Goal: Task Accomplishment & Management: Complete application form

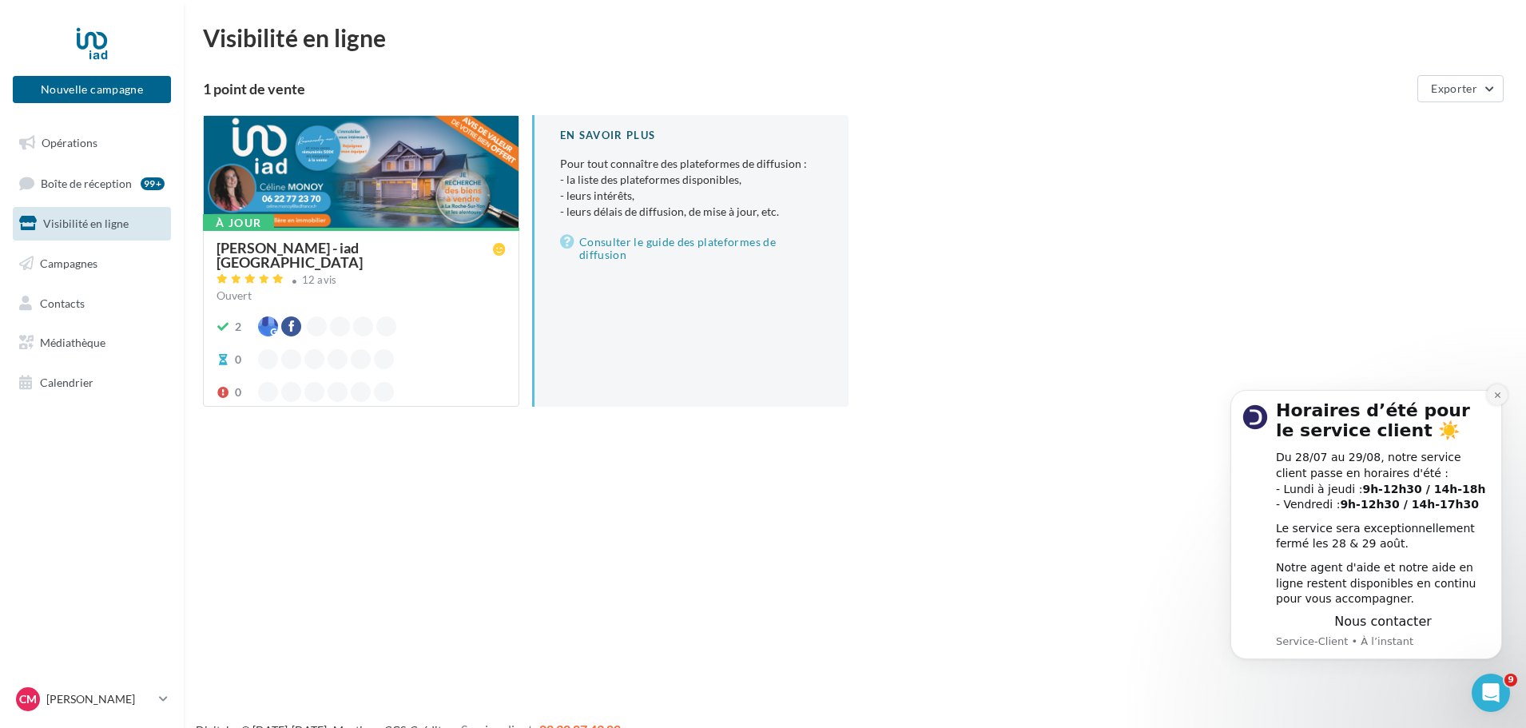
click at [1496, 398] on icon "Dismiss notification" at bounding box center [1497, 395] width 9 height 9
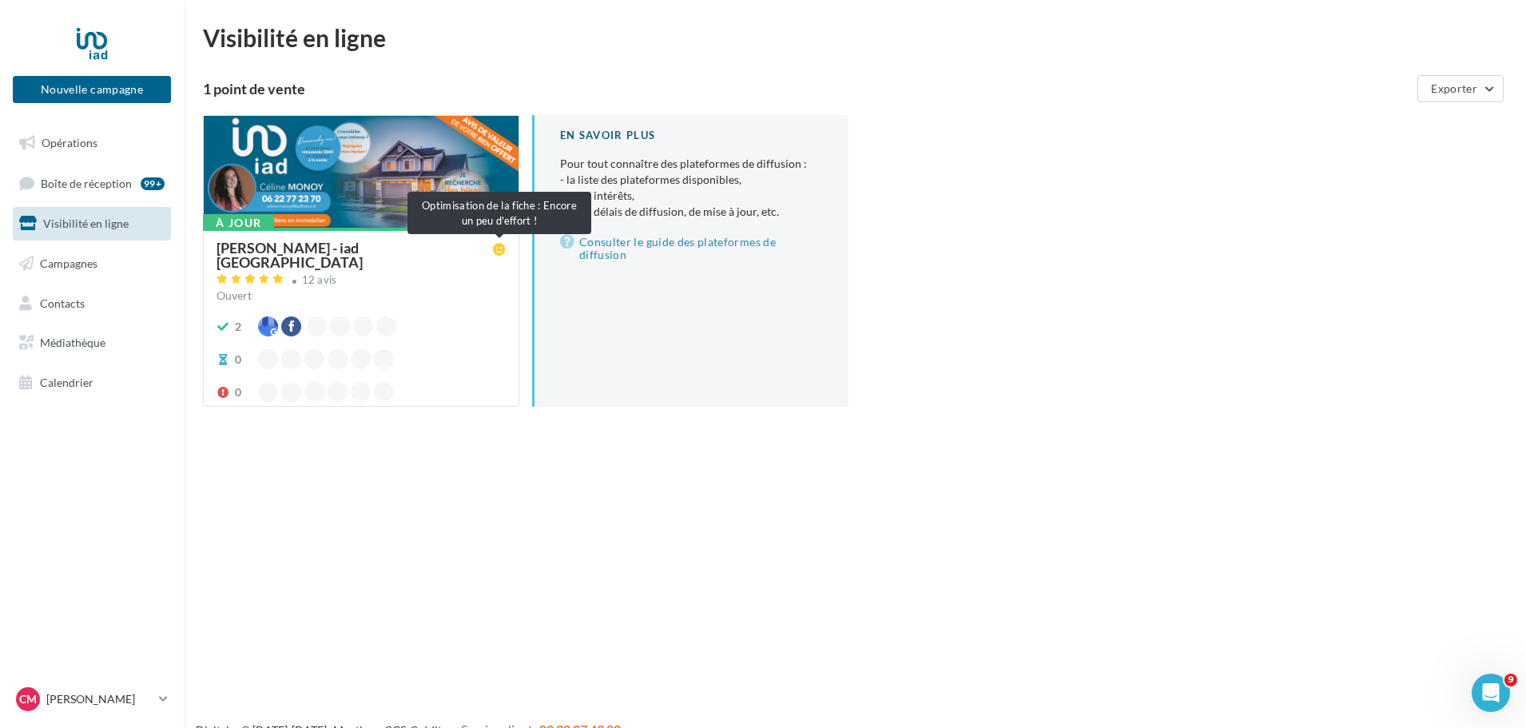
click at [499, 251] on icon at bounding box center [499, 249] width 13 height 13
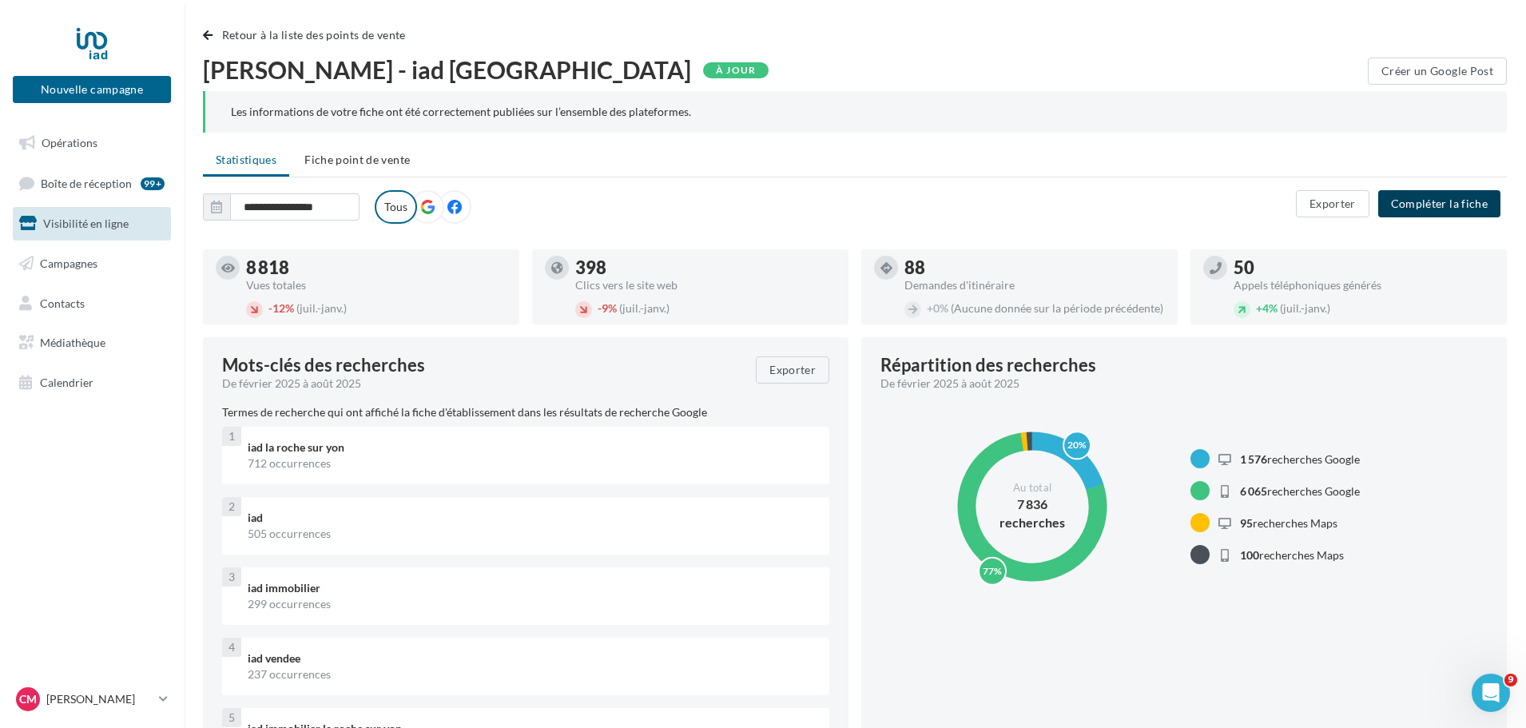
click at [1462, 203] on button "Compléter la fiche" at bounding box center [1439, 203] width 122 height 27
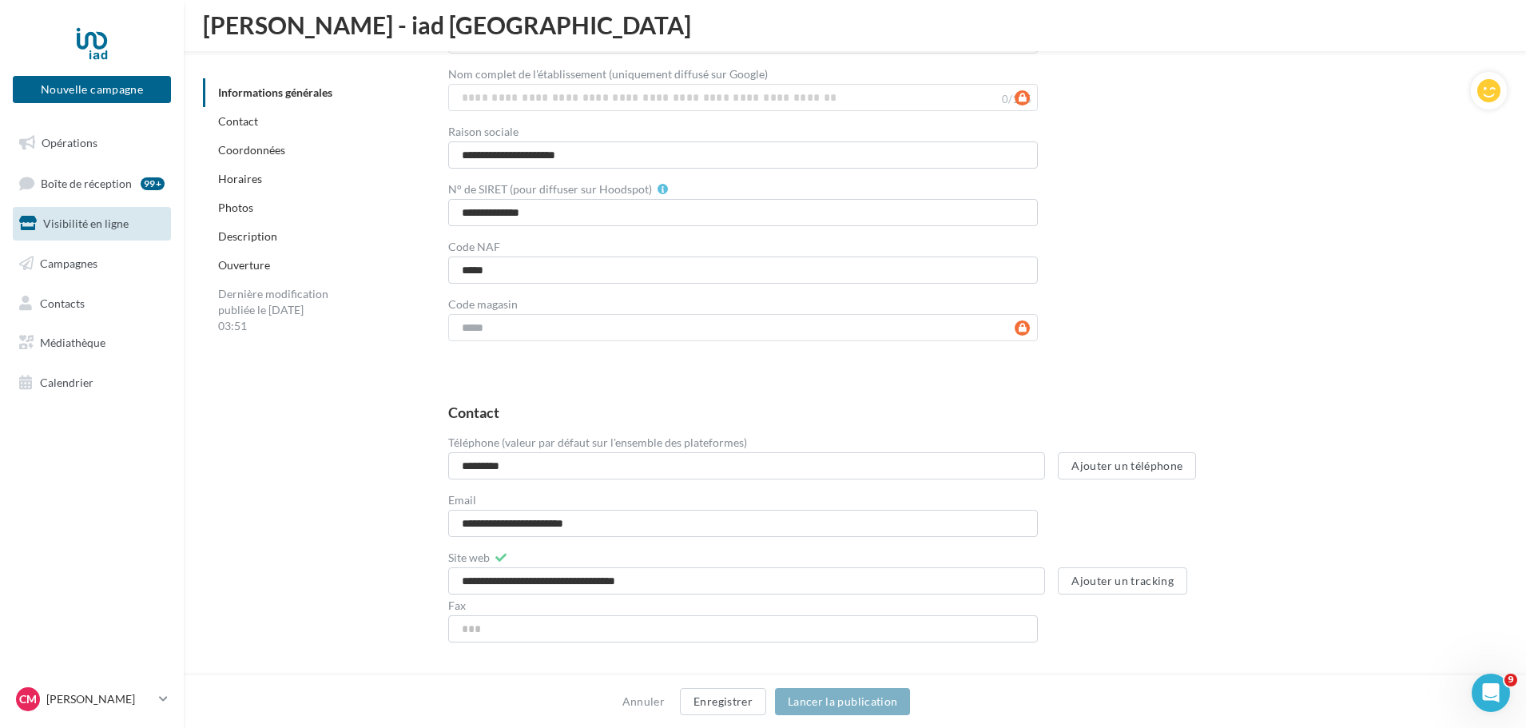
scroll to position [278, 0]
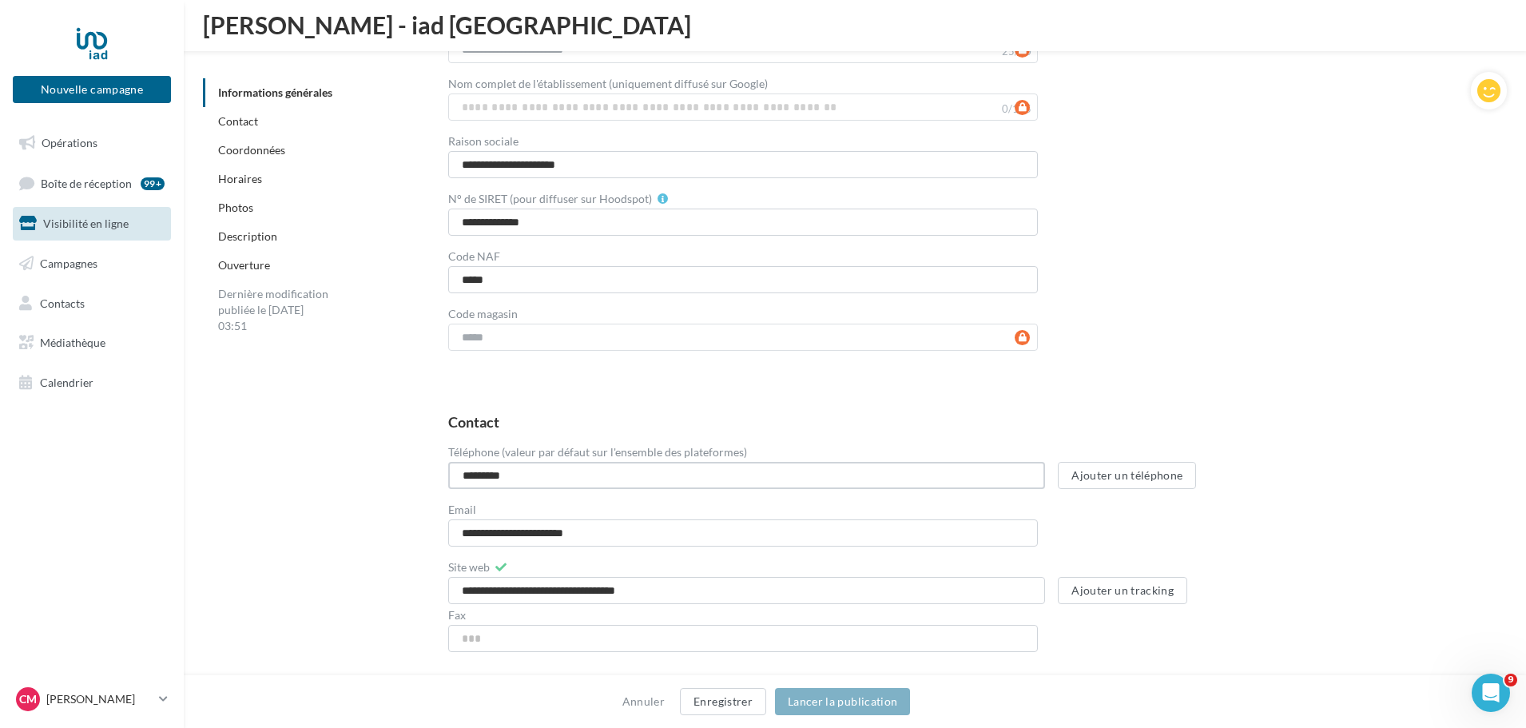
click at [457, 474] on input "*********" at bounding box center [746, 475] width 597 height 27
type input "**********"
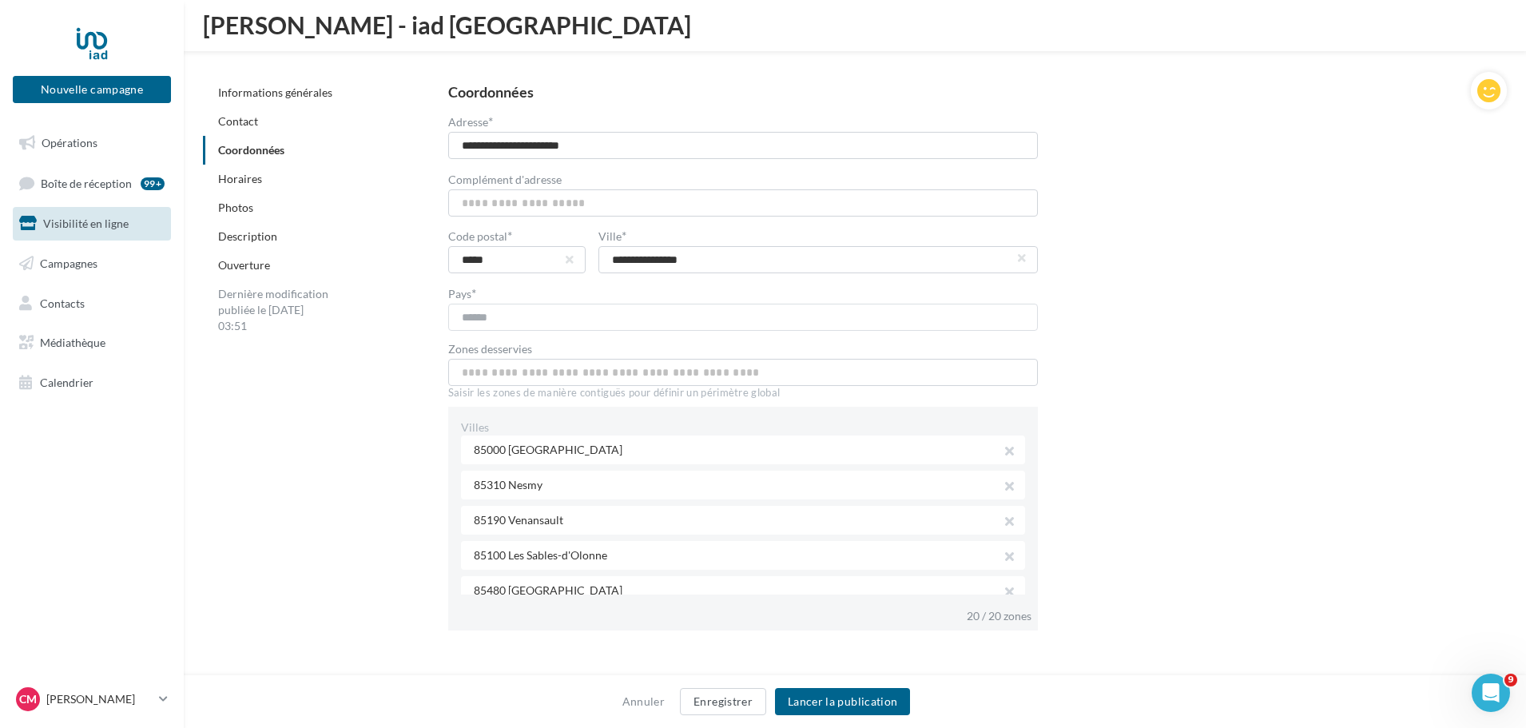
scroll to position [917, 0]
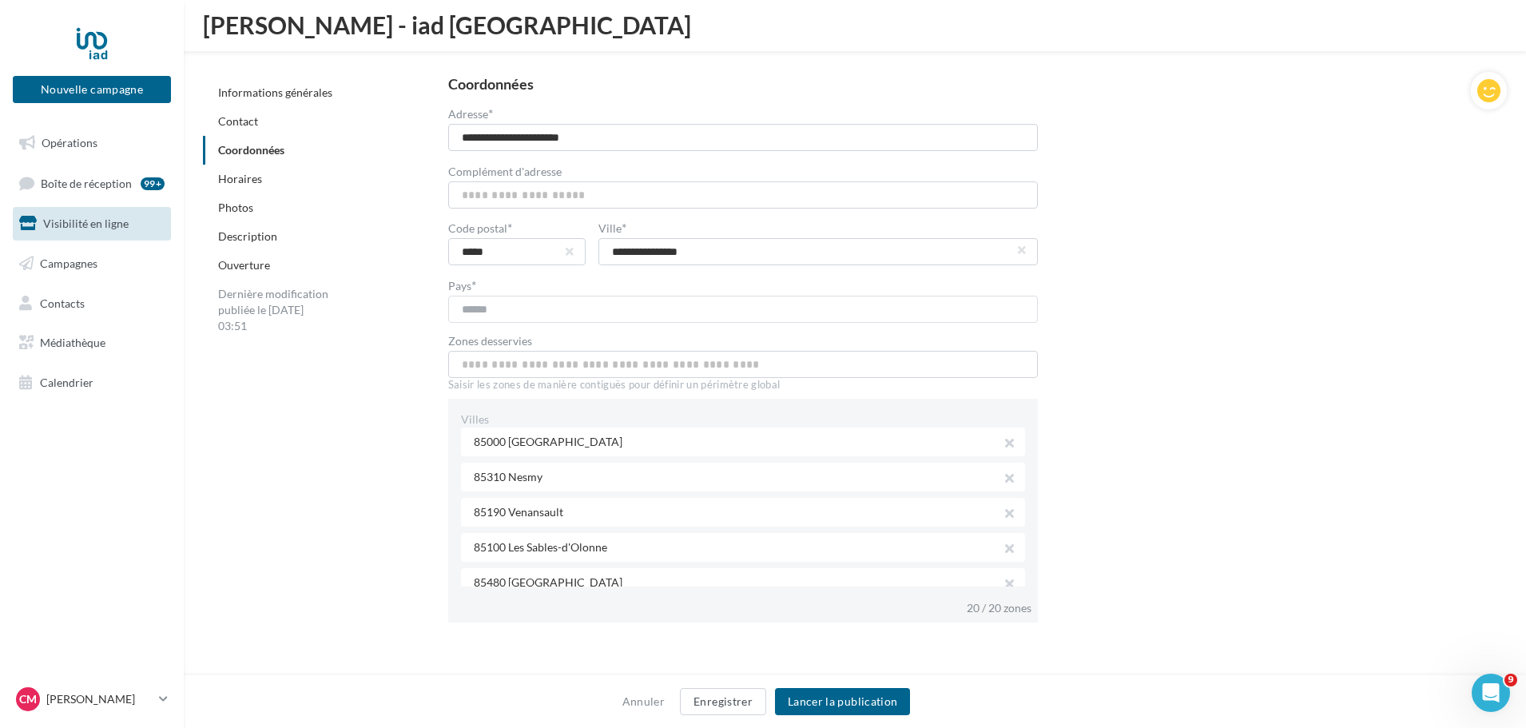
click at [530, 440] on div "85000 [GEOGRAPHIC_DATA]" at bounding box center [743, 441] width 564 height 29
click at [1259, 558] on div "**********" at bounding box center [964, 350] width 1033 height 546
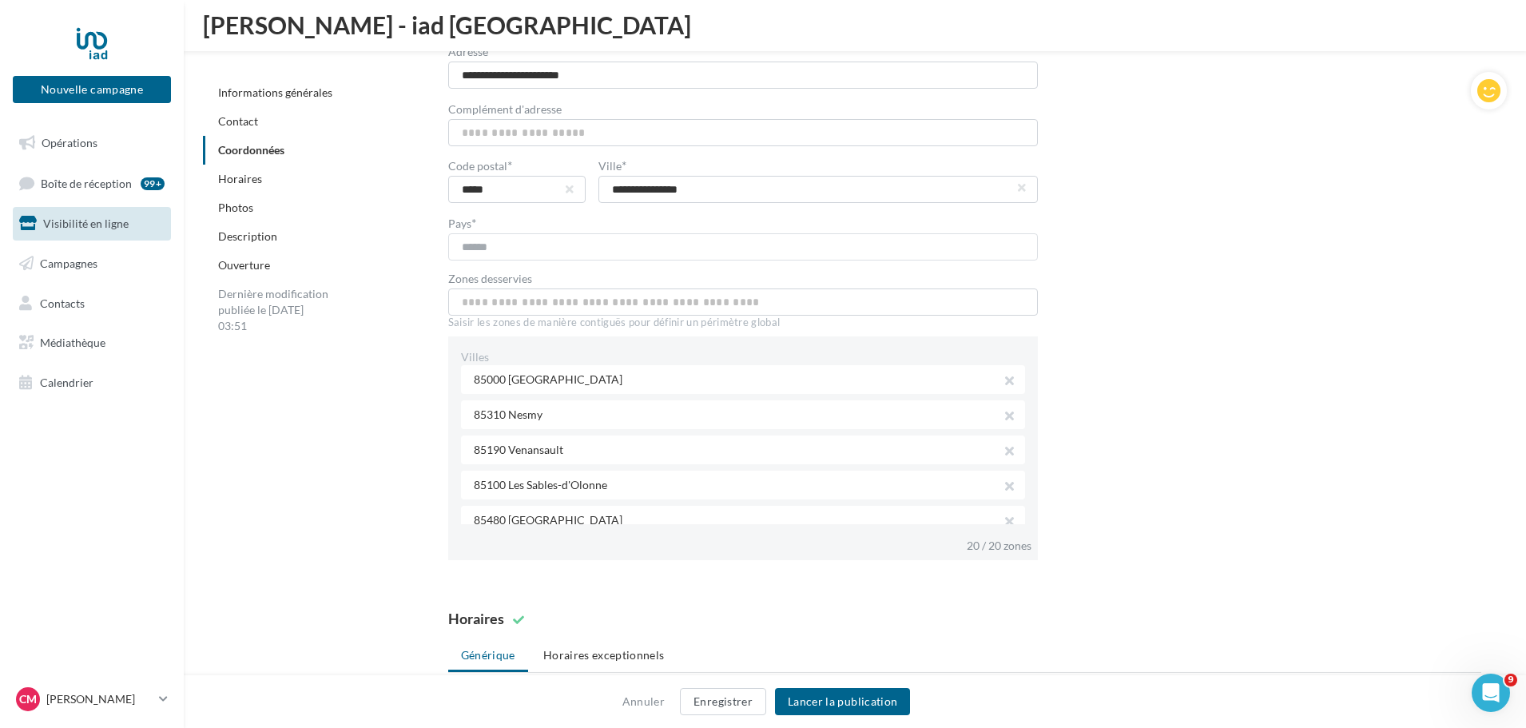
scroll to position [982, 0]
click at [574, 372] on div "85000 [GEOGRAPHIC_DATA]" at bounding box center [743, 377] width 564 height 29
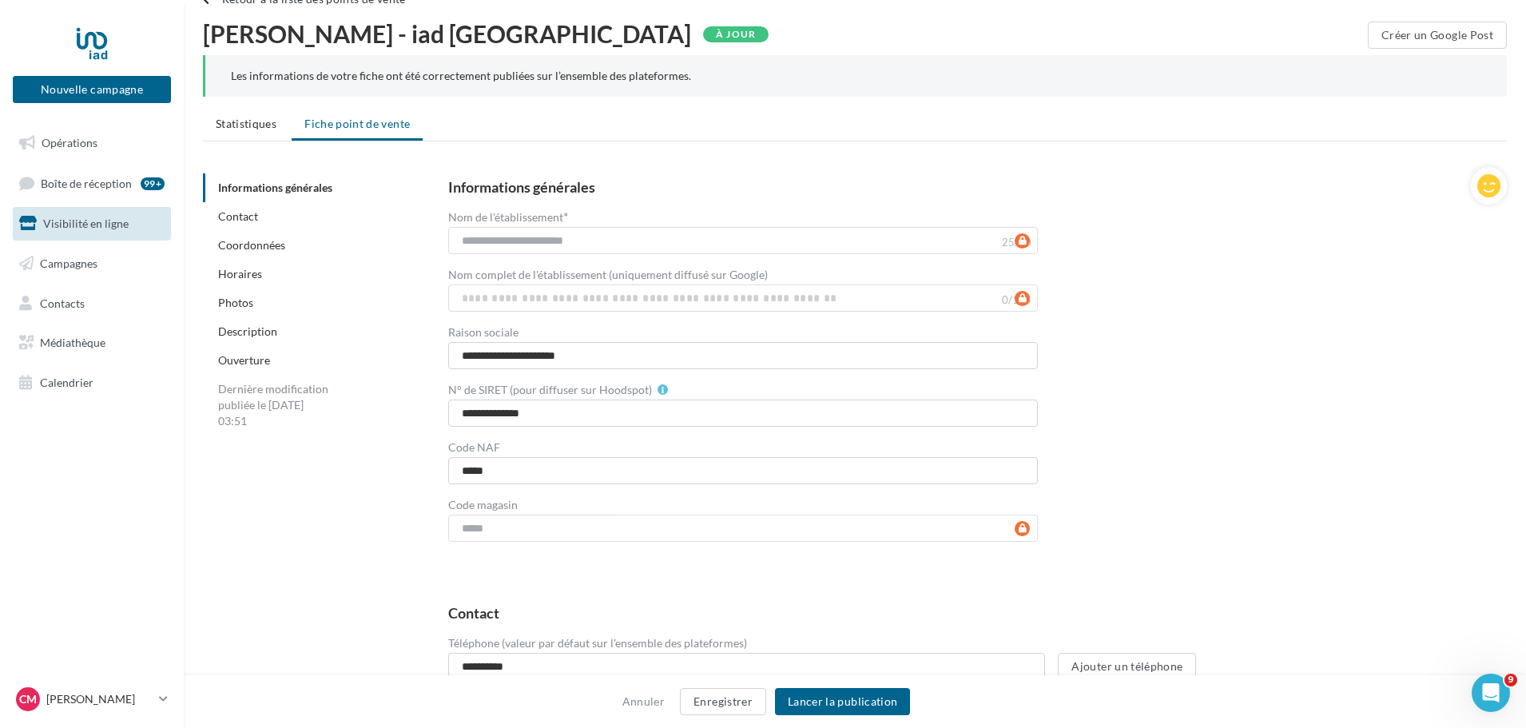
scroll to position [0, 0]
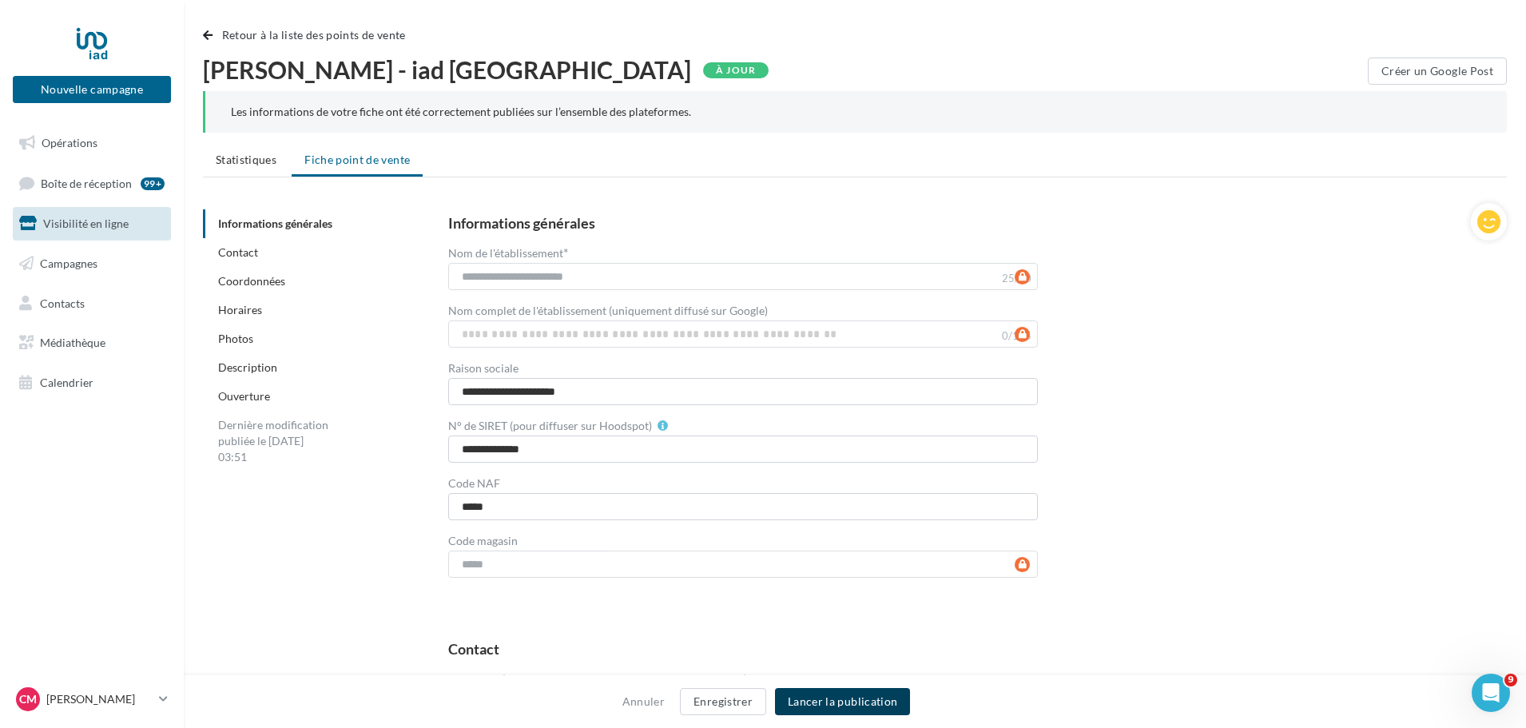
click at [851, 708] on button "Lancer la publication" at bounding box center [842, 701] width 135 height 27
click at [857, 701] on button "Lancer la publication" at bounding box center [842, 701] width 135 height 27
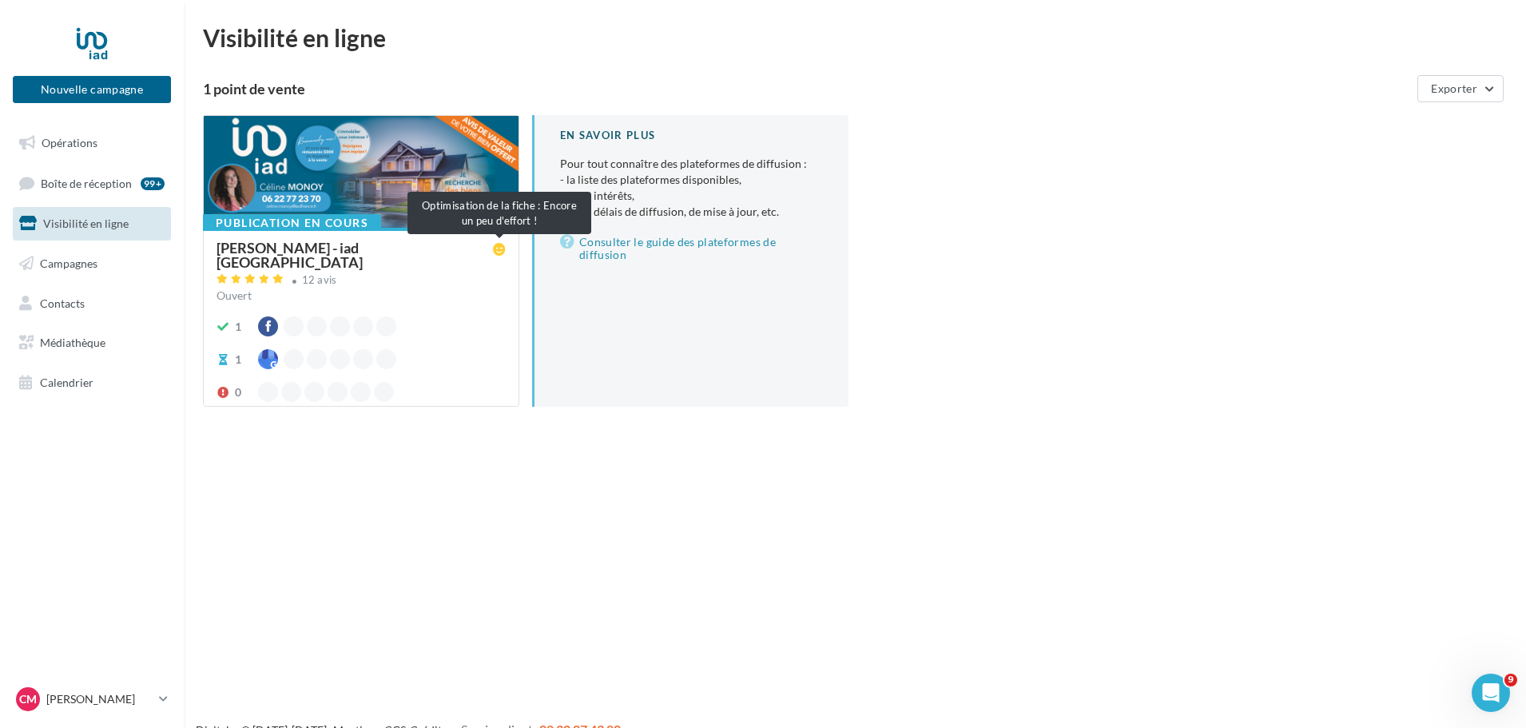
click at [499, 243] on icon at bounding box center [499, 249] width 13 height 13
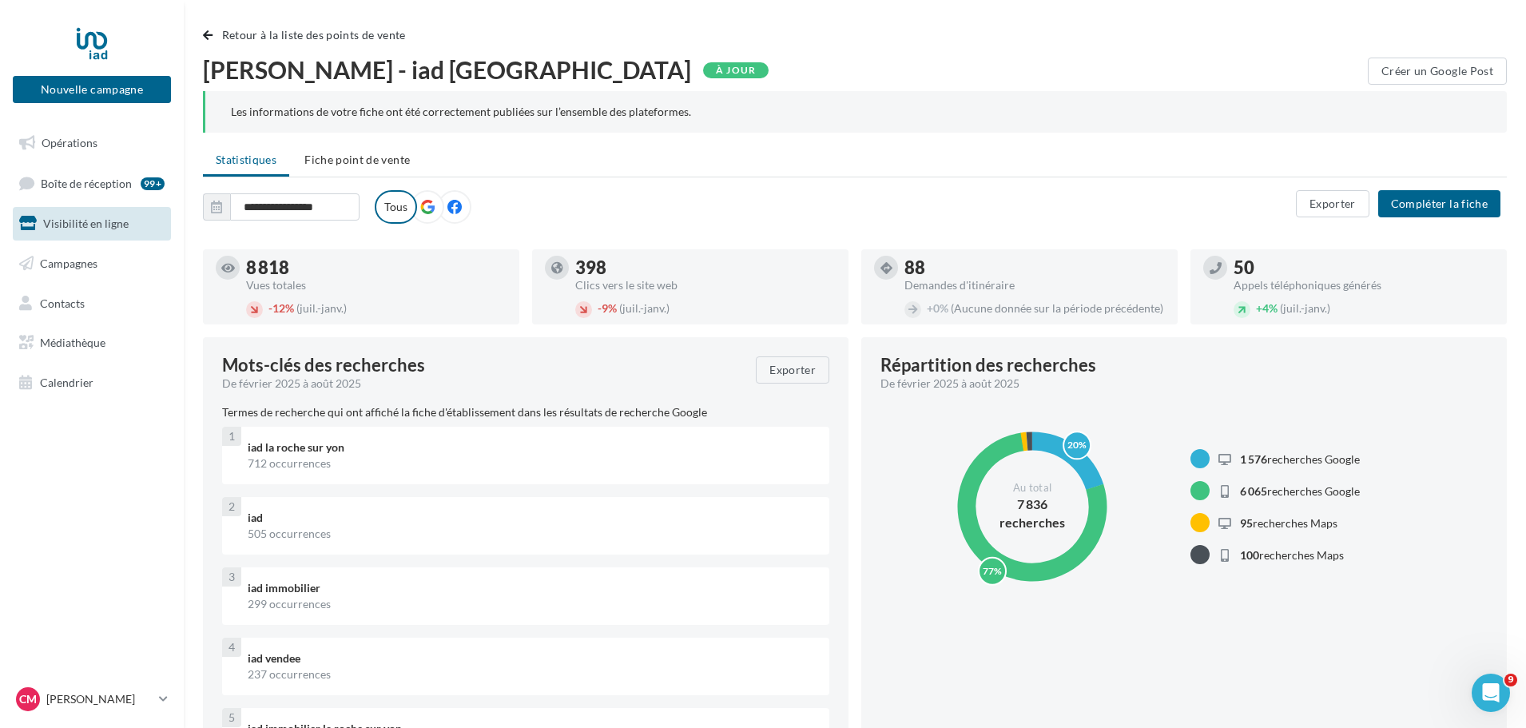
click at [591, 264] on div "398" at bounding box center [705, 268] width 260 height 18
click at [277, 275] on div "8 818" at bounding box center [376, 268] width 260 height 18
click at [100, 177] on span "Boîte de réception" at bounding box center [86, 183] width 91 height 14
